Goal: Task Accomplishment & Management: Use online tool/utility

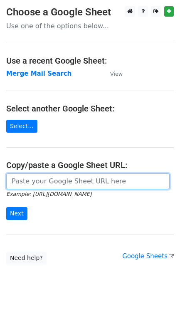
click at [29, 186] on input "url" at bounding box center [87, 181] width 163 height 16
type input "https://docs.google.com/spreadsheets/d/1vd6-6Bs5MjHqUhDduttx3ZVFa_qgUElg2r1sJnr…"
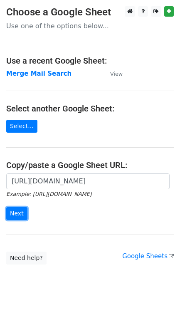
click at [23, 209] on input "Next" at bounding box center [16, 213] width 21 height 13
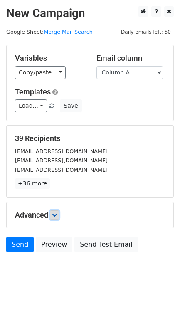
click at [54, 217] on icon at bounding box center [54, 215] width 5 height 5
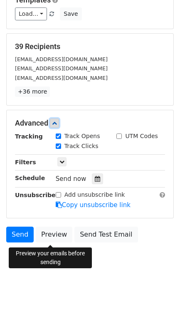
scroll to position [93, 0]
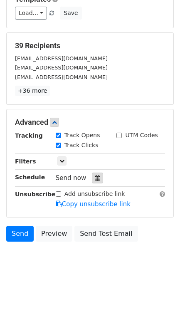
click at [92, 175] on div at bounding box center [97, 178] width 11 height 11
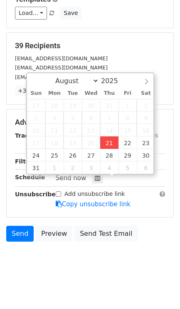
type input "2025-08-21 18:24"
type input "06"
type input "24"
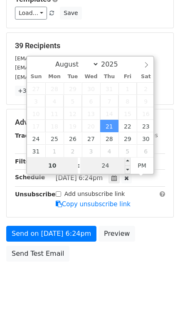
type input "10"
type input "2025-08-21 22:24"
click at [120, 168] on input "24" at bounding box center [105, 165] width 51 height 17
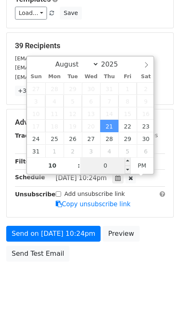
click at [116, 170] on input "0" at bounding box center [105, 165] width 51 height 17
type input "30"
type input "2025-08-21 22:30"
click at [71, 280] on body "New Campaign Daily emails left: 50 Google Sheet: Merge Mail Search Variables Co…" at bounding box center [90, 106] width 180 height 386
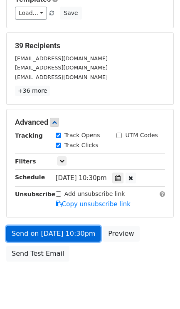
click at [52, 235] on link "Send on Aug 21 at 10:30pm" at bounding box center [53, 234] width 94 height 16
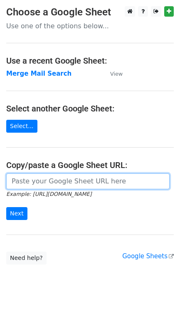
click at [47, 180] on input "url" at bounding box center [87, 181] width 163 height 16
type input "[URL][DOMAIN_NAME]"
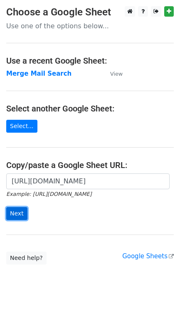
click at [25, 208] on input "Next" at bounding box center [16, 213] width 21 height 13
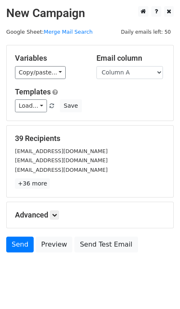
click at [135, 63] on div "Email column Column A Column B Column C Column D Column E Column F Column G Col…" at bounding box center [131, 66] width 82 height 25
click at [128, 77] on select "Column A Column B Column C Column D Column E Column F Column G Column H Column …" at bounding box center [130, 72] width 67 height 13
click at [97, 66] on select "Column A Column B Column C Column D Column E Column F Column G Column H Column …" at bounding box center [130, 72] width 67 height 13
drag, startPoint x: 131, startPoint y: 65, endPoint x: 132, endPoint y: 72, distance: 6.3
click at [131, 67] on div "Email column Column A Column B Column C Column D Column E Column F Column G Col…" at bounding box center [131, 66] width 82 height 25
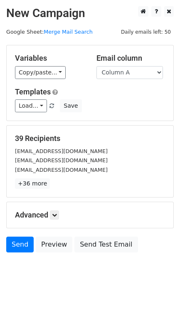
drag, startPoint x: 132, startPoint y: 79, endPoint x: 130, endPoint y: 75, distance: 4.7
click at [131, 78] on div "Email column Column A Column B Column C Column D Column E Column F Column G Col…" at bounding box center [131, 66] width 82 height 25
drag, startPoint x: 127, startPoint y: 68, endPoint x: 123, endPoint y: 71, distance: 5.1
click at [126, 69] on select "Column A Column B Column C Column D Column E Column F Column G Column H Column …" at bounding box center [130, 72] width 67 height 13
select select "Column B"
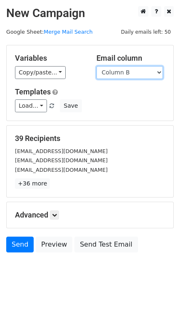
click at [97, 66] on select "Column A Column B Column C Column D Column E Column F Column G Column H Column …" at bounding box center [130, 72] width 67 height 13
click at [56, 218] on icon at bounding box center [54, 215] width 5 height 5
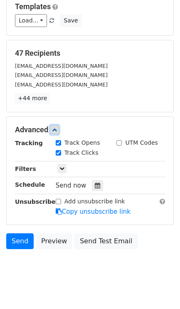
scroll to position [98, 0]
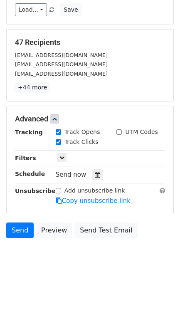
drag, startPoint x: 126, startPoint y: 186, endPoint x: 93, endPoint y: 161, distance: 40.9
click at [106, 171] on div "Send now" at bounding box center [105, 174] width 98 height 11
click at [82, 176] on span "Send now" at bounding box center [71, 174] width 31 height 7
click at [97, 169] on div "Send now" at bounding box center [105, 174] width 98 height 11
click at [95, 173] on icon at bounding box center [97, 175] width 5 height 6
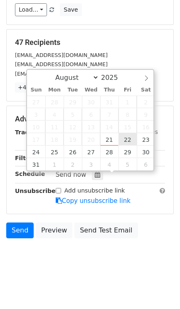
type input "2025-08-22 12:00"
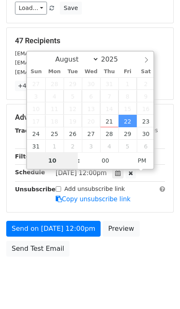
type input "10"
type input "2025-08-22 22:00"
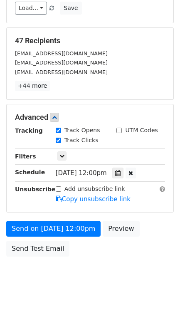
click at [39, 288] on body "New Campaign Daily emails left: 50 Google Sheet: Merge Mail Search Variables Co…" at bounding box center [90, 101] width 180 height 386
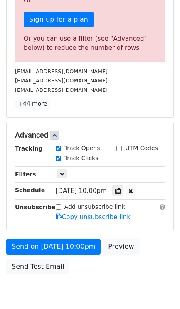
scroll to position [281, 0]
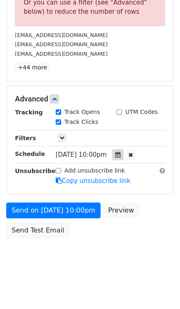
click at [121, 154] on icon at bounding box center [117, 155] width 5 height 6
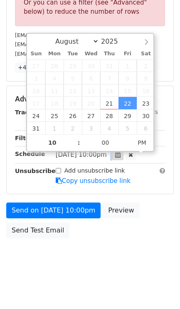
click at [116, 155] on div "Fri, Aug 22, 10:00pm 2025-08-22 22:00" at bounding box center [105, 154] width 98 height 11
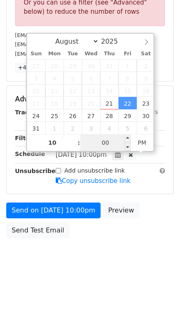
click at [108, 139] on input "00" at bounding box center [105, 142] width 51 height 17
type input "11"
type input "2025-08-22 22:11"
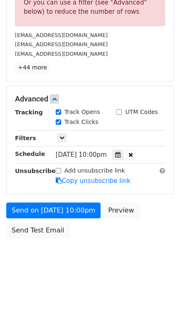
click at [69, 248] on body "New Campaign Daily emails left: 50 Google Sheet: Merge Mail Search Variables Co…" at bounding box center [90, 2] width 180 height 548
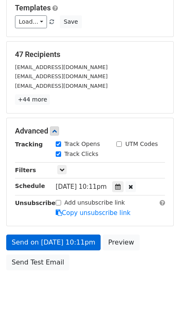
scroll to position [118, 0]
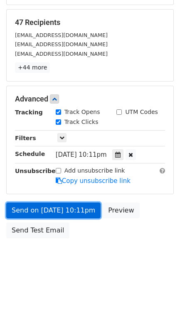
click at [56, 213] on link "Send on Aug 22 at 10:11pm" at bounding box center [53, 211] width 94 height 16
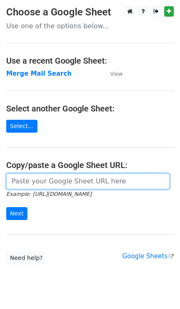
click at [54, 176] on input "url" at bounding box center [87, 181] width 163 height 16
click at [75, 189] on input "url" at bounding box center [87, 181] width 163 height 16
type input "[URL][DOMAIN_NAME]"
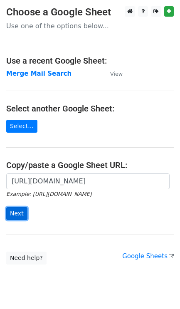
click at [23, 213] on input "Next" at bounding box center [16, 213] width 21 height 13
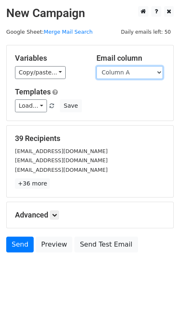
drag, startPoint x: 127, startPoint y: 73, endPoint x: 121, endPoint y: 77, distance: 6.9
click at [125, 75] on select "Column A Column B Column C Column D Column E Column F Column G Column H Column …" at bounding box center [130, 72] width 67 height 13
select select "Column B"
click at [97, 66] on select "Column A Column B Column C Column D Column E Column F Column G Column H Column …" at bounding box center [130, 72] width 67 height 13
click at [57, 216] on icon at bounding box center [54, 215] width 5 height 5
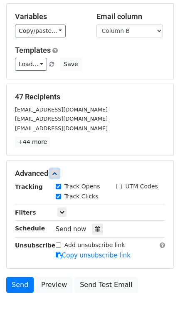
scroll to position [97, 0]
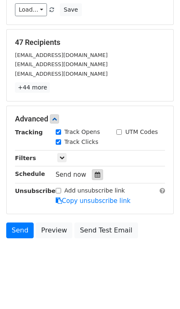
click at [97, 171] on div at bounding box center [97, 174] width 11 height 11
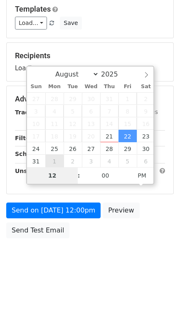
scroll to position [98, 0]
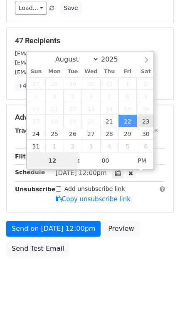
type input "2025-08-23 12:00"
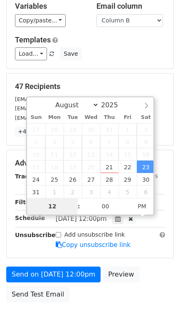
scroll to position [0, 0]
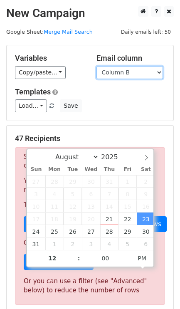
click at [140, 74] on select "Column A Column B Column C Column D Column E Column F Column G Column H Column …" at bounding box center [130, 72] width 67 height 13
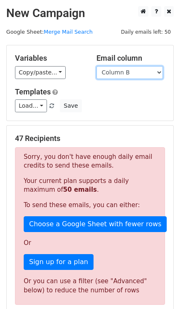
select select "Column C"
click at [97, 66] on select "Column A Column B Column C Column D Column E Column F Column G Column H Column …" at bounding box center [130, 72] width 67 height 13
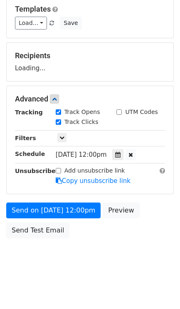
scroll to position [208, 0]
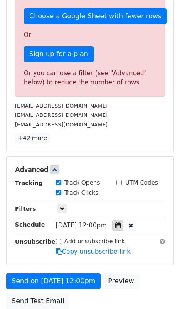
click at [124, 231] on div at bounding box center [117, 225] width 11 height 11
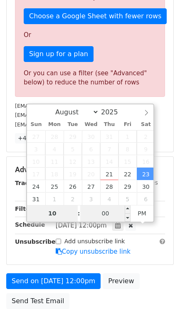
type input "10"
type input "2025-08-23 22:00"
click at [104, 215] on input "00" at bounding box center [105, 213] width 51 height 17
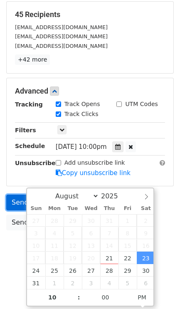
scroll to position [118, 0]
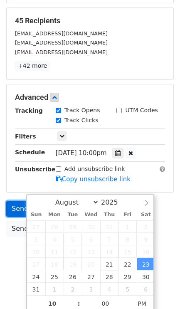
click at [14, 203] on link "Send on Aug 23 at 10:00pm" at bounding box center [53, 209] width 94 height 16
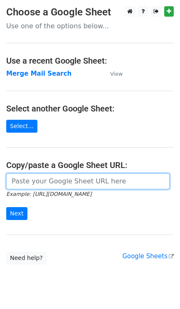
drag, startPoint x: 50, startPoint y: 178, endPoint x: 58, endPoint y: 185, distance: 10.3
click at [50, 178] on input "url" at bounding box center [87, 181] width 163 height 16
type input "[URL][DOMAIN_NAME]"
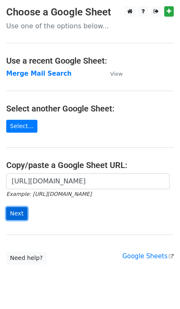
click at [21, 218] on input "Next" at bounding box center [16, 213] width 21 height 13
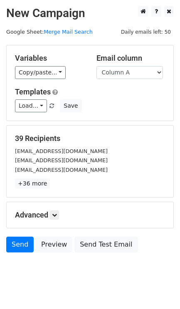
click at [131, 71] on select "Column A Column B Column C Column D Column E Column F Column G Column H Column …" at bounding box center [130, 72] width 67 height 13
click at [151, 73] on select "Column A Column B Column C Column D Column E Column F Column G Column H Column …" at bounding box center [130, 72] width 67 height 13
select select "Column D"
click at [97, 66] on select "Column A Column B Column C Column D Column E Column F Column G Column H Column …" at bounding box center [130, 72] width 67 height 13
click at [59, 219] on link at bounding box center [54, 214] width 9 height 9
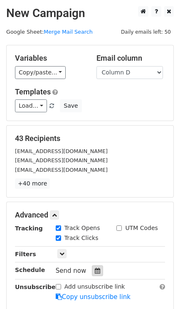
click at [95, 271] on icon at bounding box center [97, 271] width 5 height 6
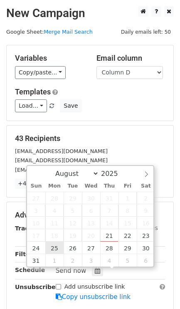
type input "2025-08-25 12:00"
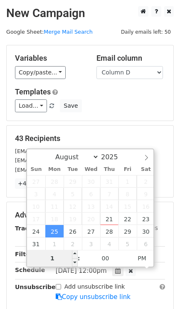
type input "10"
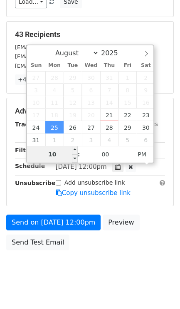
type input "2025-08-25 22:00"
click at [69, 254] on div "Send on Aug 25 at 12:00pm Preview Send Test Email" at bounding box center [90, 235] width 180 height 40
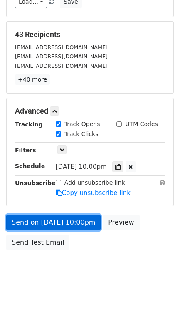
click at [63, 218] on link "Send on Aug 25 at 10:00pm" at bounding box center [53, 223] width 94 height 16
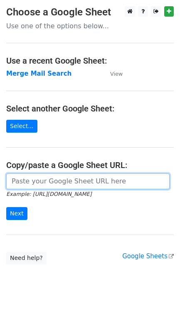
click at [49, 186] on input "url" at bounding box center [87, 181] width 163 height 16
type input "[URL][DOMAIN_NAME]"
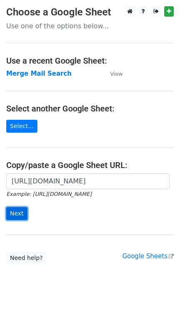
click at [21, 210] on input "Next" at bounding box center [16, 213] width 21 height 13
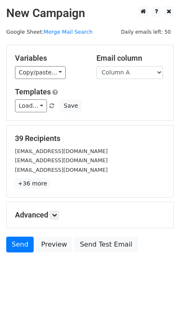
click at [130, 65] on div "Email column Column A Column B Column C Column D Column E Column F Column G Col…" at bounding box center [131, 66] width 82 height 25
click at [131, 75] on select "Column A Column B Column C Column D Column E Column F Column G Column H Column …" at bounding box center [130, 72] width 67 height 13
click at [97, 66] on select "Column A Column B Column C Column D Column E Column F Column G Column H Column …" at bounding box center [130, 72] width 67 height 13
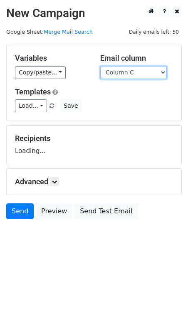
click at [131, 75] on select "Column A Column B Column C Column D Column E Column F Column G Column H Column …" at bounding box center [133, 72] width 67 height 13
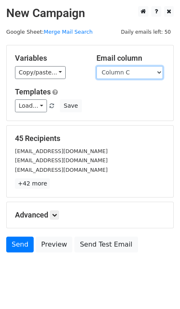
select select "Column E"
click at [97, 66] on select "Column A Column B Column C Column D Column E Column F Column G Column H Column …" at bounding box center [130, 72] width 67 height 13
click at [55, 214] on icon at bounding box center [54, 215] width 5 height 5
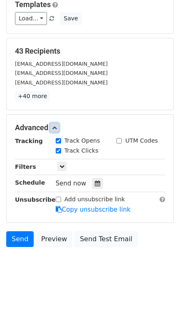
scroll to position [98, 0]
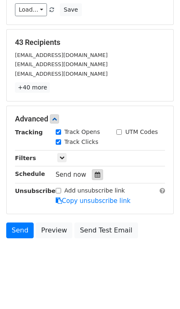
click at [92, 175] on div at bounding box center [97, 174] width 11 height 11
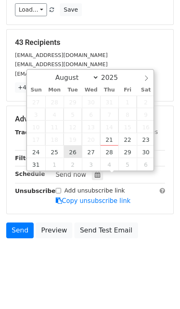
type input "2025-08-26 12:00"
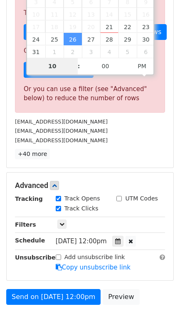
scroll to position [202, 0]
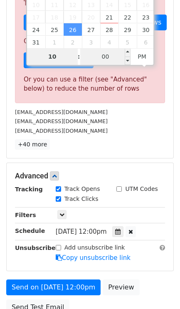
type input "10"
type input "2025-08-26 22:00"
click at [114, 54] on input "00" at bounding box center [105, 56] width 51 height 17
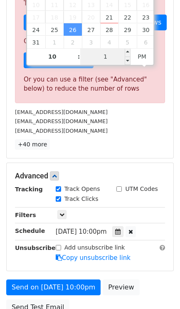
type input "11"
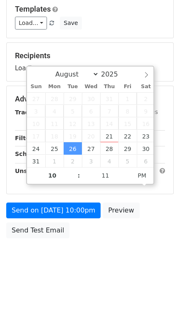
type input "2025-08-26 22:11"
click at [73, 248] on body "New Campaign Daily emails left: 50 Google Sheet: Merge Mail Search Variables Co…" at bounding box center [90, 99] width 180 height 352
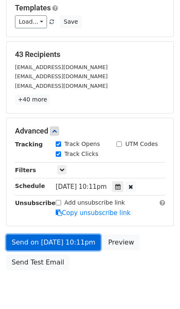
click at [47, 248] on link "Send on Aug 26 at 10:11pm" at bounding box center [53, 243] width 94 height 16
click at [48, 249] on link "Send on Aug 26 at 10:11pm" at bounding box center [53, 243] width 94 height 16
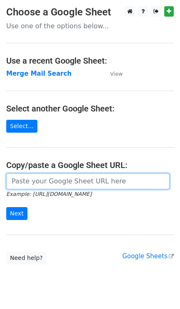
click at [59, 183] on input "url" at bounding box center [87, 181] width 163 height 16
click at [62, 176] on input "url" at bounding box center [87, 181] width 163 height 16
type input "https://docs.google.com/spreadsheets/d/1vd6-6Bs5MjHqUhDduttx3ZVFa_qgUElg2r1sJnr…"
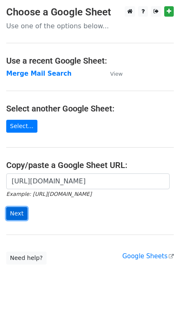
click at [18, 213] on input "Next" at bounding box center [16, 213] width 21 height 13
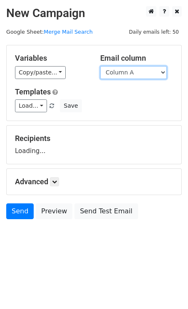
click at [133, 68] on select "Column A Column B Column C Column D Column E Column F Column G Column H Column …" at bounding box center [133, 72] width 67 height 13
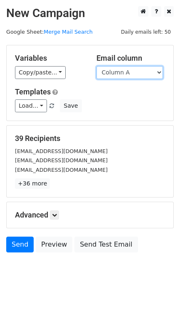
click at [123, 76] on select "Column A Column B Column C Column D Column E Column F Column G Column H Column …" at bounding box center [130, 72] width 67 height 13
select select "Column G"
click at [97, 66] on select "Column A Column B Column C Column D Column E Column F Column G Column H Column …" at bounding box center [130, 72] width 67 height 13
click at [53, 215] on link at bounding box center [54, 214] width 9 height 9
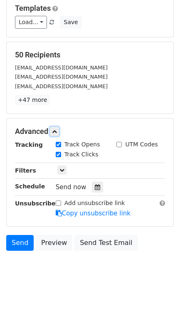
scroll to position [88, 0]
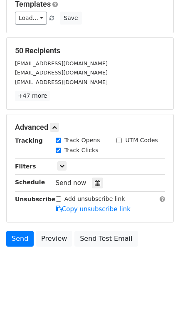
click at [99, 188] on div "Send now" at bounding box center [105, 183] width 98 height 11
drag, startPoint x: 79, startPoint y: 182, endPoint x: 81, endPoint y: 192, distance: 10.2
click at [84, 186] on span "Send now" at bounding box center [71, 182] width 31 height 7
click at [95, 183] on icon at bounding box center [97, 183] width 5 height 6
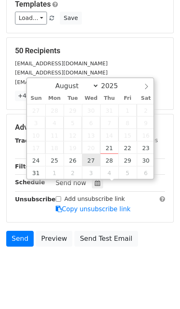
type input "2025-08-27 12:00"
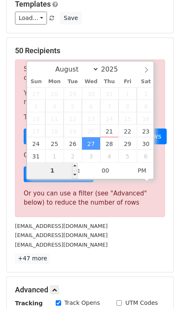
type input "10"
type input "2025-08-27 22:00"
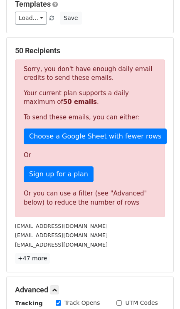
click at [126, 243] on div "business@code-brew.com" at bounding box center [90, 245] width 163 height 10
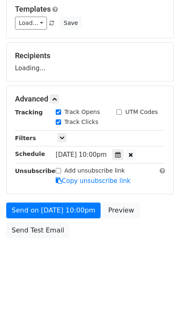
scroll to position [118, 0]
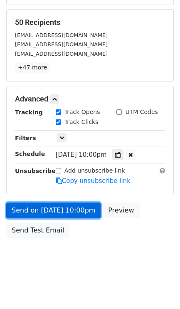
click at [56, 210] on link "Send on [DATE] 10:00pm" at bounding box center [53, 211] width 94 height 16
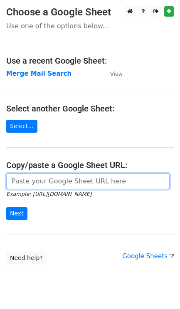
click at [27, 182] on input "url" at bounding box center [87, 181] width 163 height 16
drag, startPoint x: 82, startPoint y: 188, endPoint x: 65, endPoint y: 165, distance: 28.3
click at [75, 181] on input "url" at bounding box center [87, 181] width 163 height 16
type input "[URL][DOMAIN_NAME]"
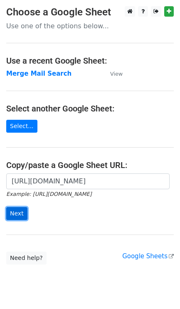
click at [13, 219] on input "Next" at bounding box center [16, 213] width 21 height 13
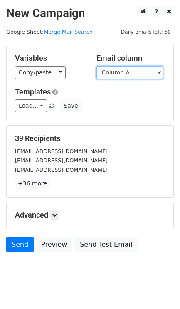
click at [120, 78] on select "Column A Column B Column C Column D Column E Column F Column G Column H Column …" at bounding box center [130, 72] width 67 height 13
select select "Column I"
click at [97, 66] on select "Column A Column B Column C Column D Column E Column F Column G Column H Column …" at bounding box center [130, 72] width 67 height 13
click at [44, 199] on form "Variables Copy/paste... {{Column A}} {{Column B}} {{Column C}} {{Column D}} {{C…" at bounding box center [90, 151] width 168 height 212
click at [53, 219] on link at bounding box center [54, 214] width 9 height 9
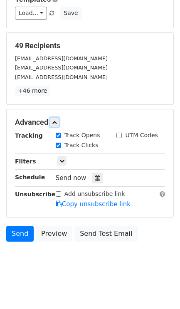
scroll to position [96, 0]
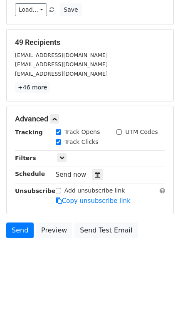
drag, startPoint x: 71, startPoint y: 165, endPoint x: 68, endPoint y: 162, distance: 4.4
click at [69, 161] on div "Tracking Track Opens UTM Codes Track Clicks Filters Only include spreadsheet ro…" at bounding box center [90, 167] width 150 height 78
click at [95, 176] on icon at bounding box center [97, 175] width 5 height 6
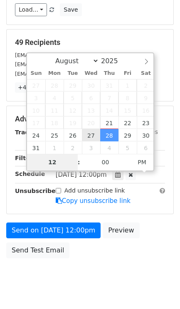
scroll to position [84, 0]
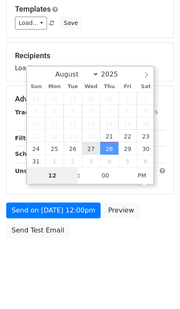
type input "[DATE] 12:00"
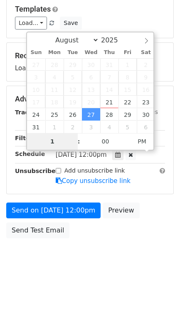
type input "10"
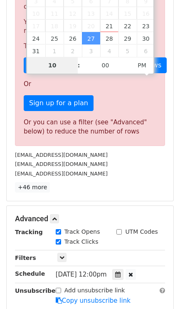
scroll to position [252, 0]
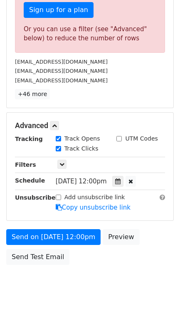
type input "[DATE] 22:00"
click at [93, 264] on div "Send on Aug 27 at 12:00pm Preview Send Test Email" at bounding box center [90, 249] width 180 height 40
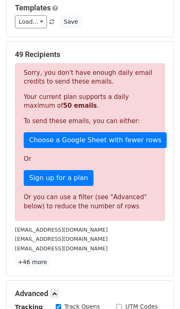
scroll to position [281, 0]
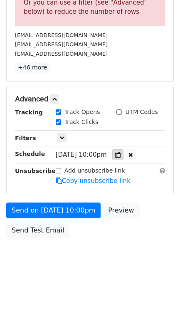
click at [124, 153] on div at bounding box center [117, 154] width 11 height 11
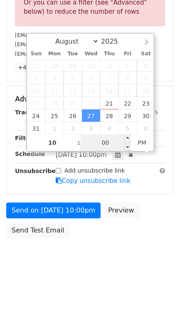
click at [99, 145] on input "00" at bounding box center [105, 142] width 51 height 17
type input "11"
click at [77, 246] on body "New Campaign Daily emails left: 50 Google Sheet: Merge Mail Search Variables Co…" at bounding box center [90, 2] width 180 height 548
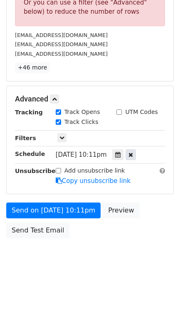
drag, startPoint x: 133, startPoint y: 158, endPoint x: 139, endPoint y: 158, distance: 5.8
click at [124, 157] on div at bounding box center [117, 154] width 11 height 11
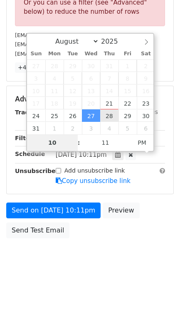
type input "2025-08-28 22:11"
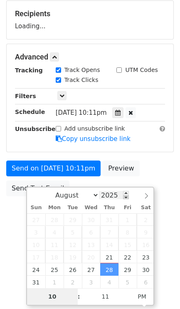
scroll to position [124, 0]
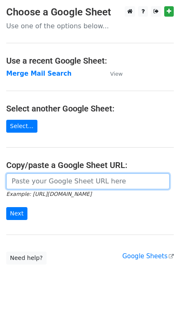
drag, startPoint x: 48, startPoint y: 181, endPoint x: 33, endPoint y: 162, distance: 23.7
click at [34, 162] on main "Choose a Google Sheet Use one of the options below... Use a recent Google Sheet…" at bounding box center [90, 135] width 180 height 258
type input "[URL][DOMAIN_NAME]"
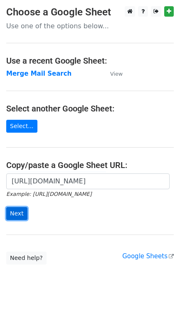
click at [15, 215] on input "Next" at bounding box center [16, 213] width 21 height 13
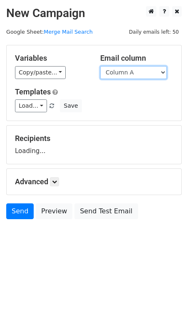
click at [129, 71] on select "Column A Column B Column C Column D Column E Column F Column G Column H Column …" at bounding box center [133, 72] width 67 height 13
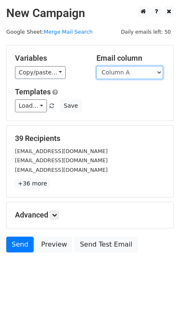
click at [117, 69] on select "Column A Column B Column C Column D Column E Column F Column G Column H Column …" at bounding box center [130, 72] width 67 height 13
select select "Column I"
click at [97, 66] on select "Column A Column B Column C Column D Column E Column F Column G Column H Column …" at bounding box center [130, 72] width 67 height 13
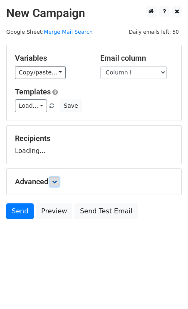
click at [53, 182] on form "Variables Copy/paste... {{Column A}} {{Column B}} {{Column C}} {{Column D}} {{C…" at bounding box center [94, 134] width 176 height 178
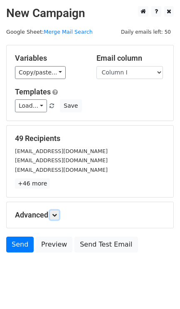
scroll to position [15, 0]
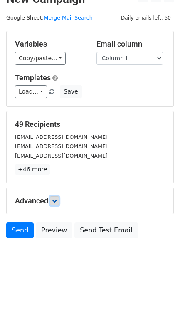
click at [57, 198] on icon at bounding box center [54, 200] width 5 height 5
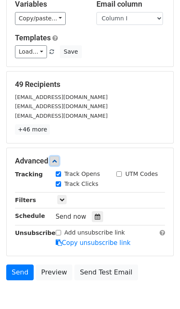
scroll to position [98, 0]
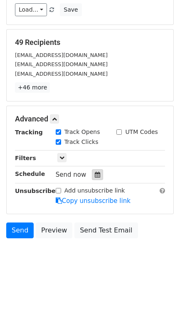
click at [95, 173] on icon at bounding box center [97, 175] width 5 height 6
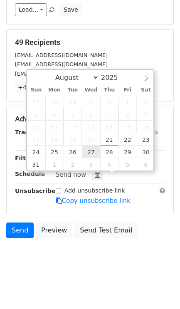
type input "[DATE] 12:00"
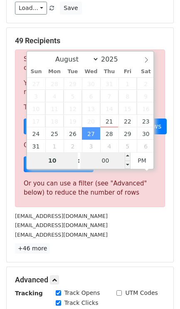
type input "10"
type input "[DATE] 22:00"
click at [96, 163] on input "00" at bounding box center [105, 160] width 51 height 17
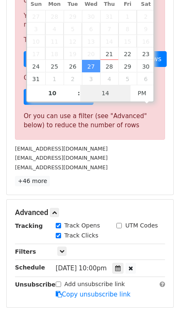
scroll to position [254, 0]
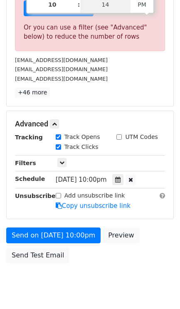
type input "14"
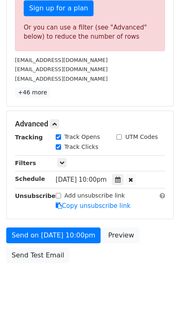
click at [57, 271] on body "New Campaign Daily emails left: 50 Google Sheet: Merge Mail Search Variables Co…" at bounding box center [90, 26] width 180 height 548
click at [124, 181] on div at bounding box center [117, 179] width 11 height 11
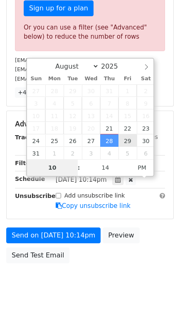
type input "[DATE] 22:14"
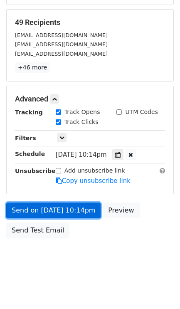
scroll to position [118, 0]
click at [24, 206] on link "Send on [DATE] 10:14pm" at bounding box center [53, 211] width 94 height 16
